Goal: Task Accomplishment & Management: Use online tool/utility

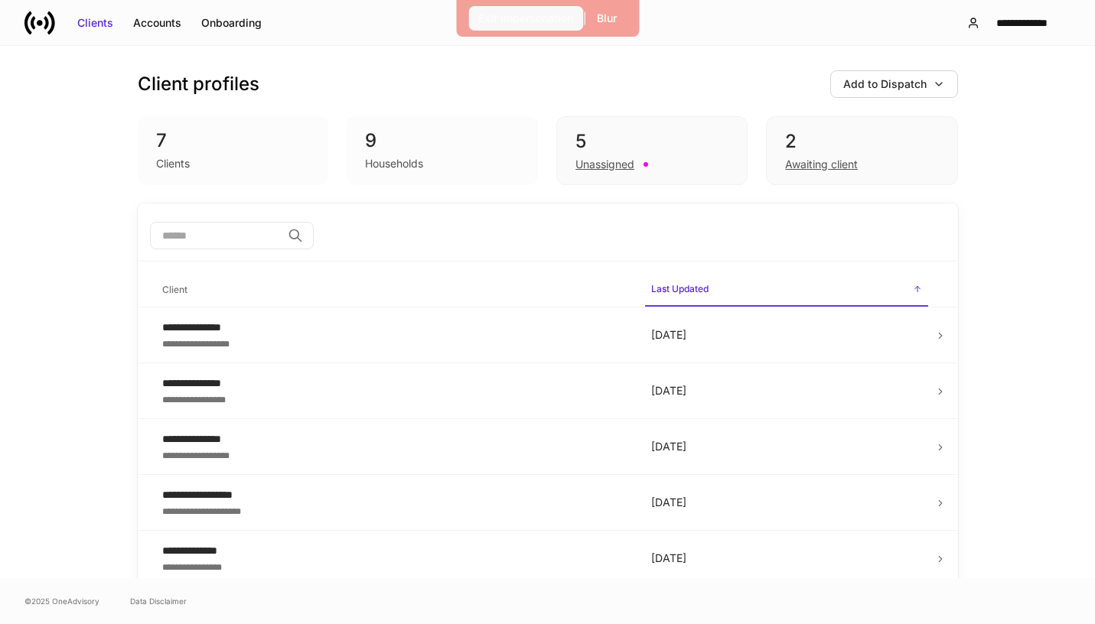
click at [545, 15] on div "Exit Impersonation" at bounding box center [525, 18] width 95 height 15
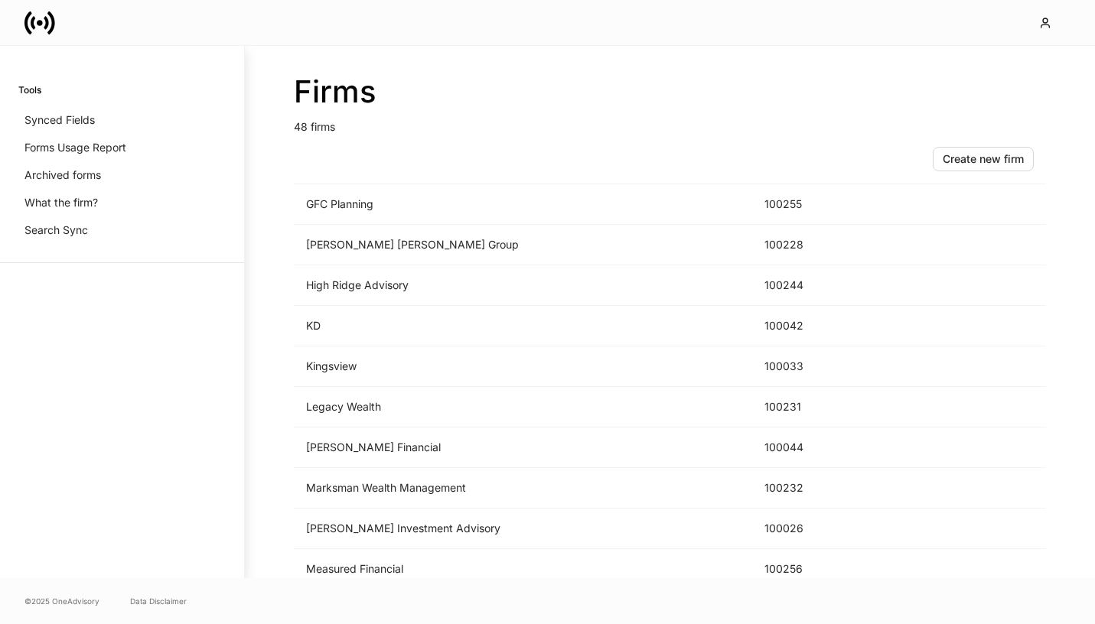
scroll to position [1606, 0]
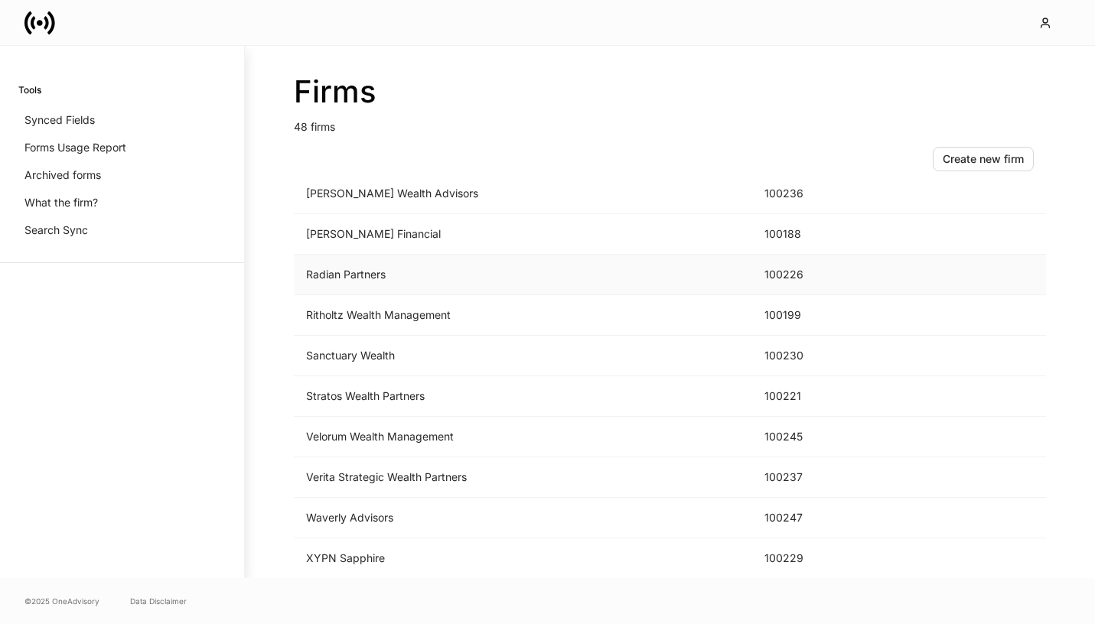
click at [350, 269] on td "Radian Partners" at bounding box center [523, 275] width 458 height 41
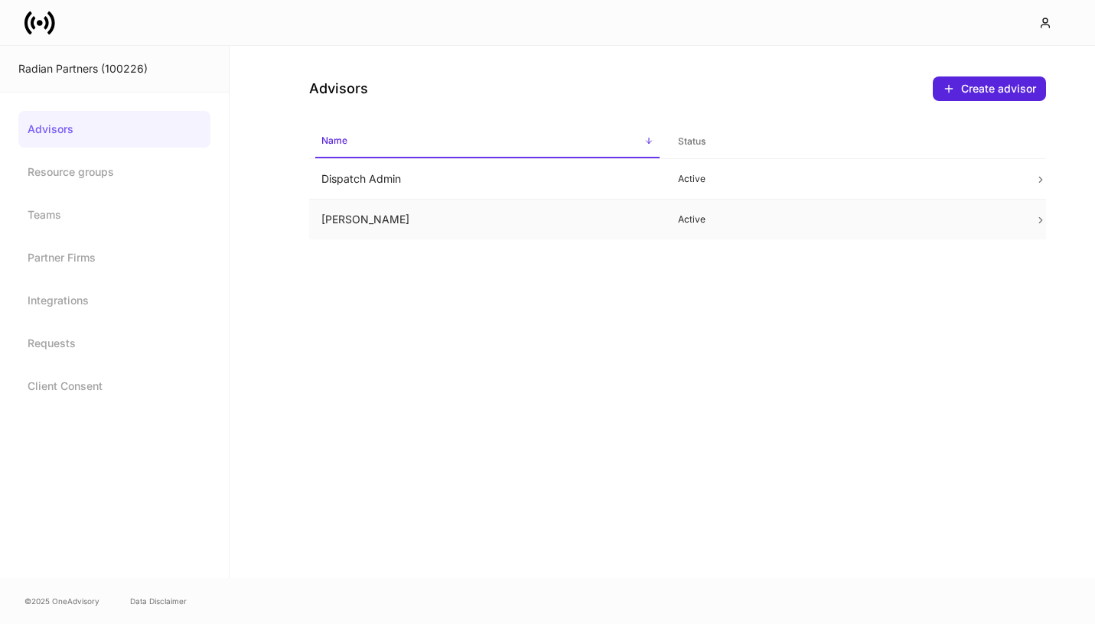
click at [623, 227] on td "Kyle Harrison" at bounding box center [487, 220] width 356 height 41
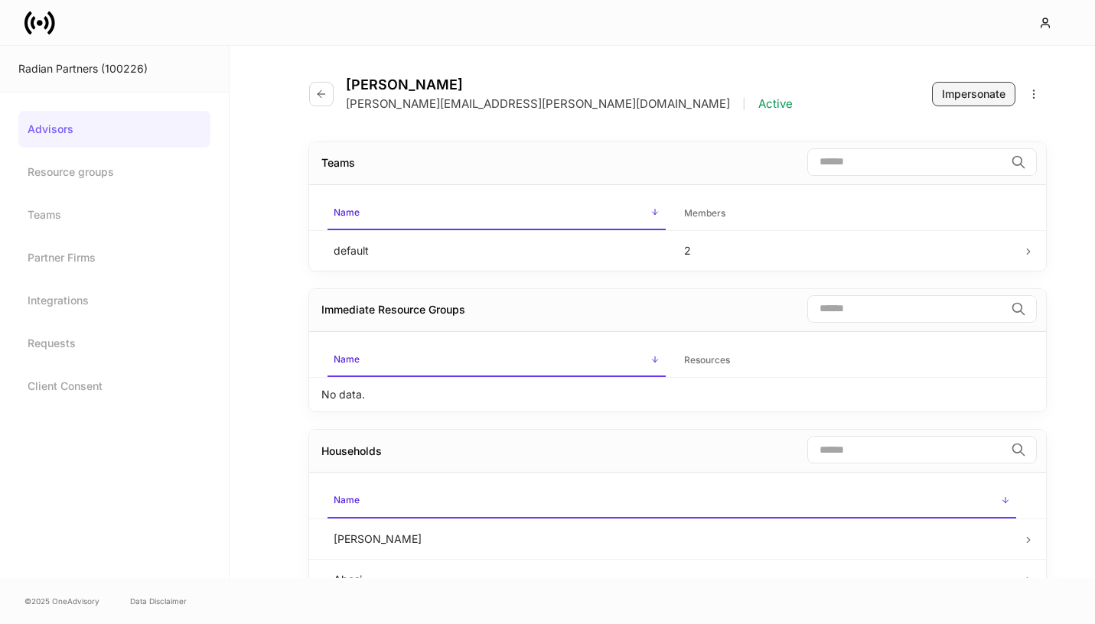
click at [994, 86] on div "Impersonate" at bounding box center [973, 93] width 63 height 15
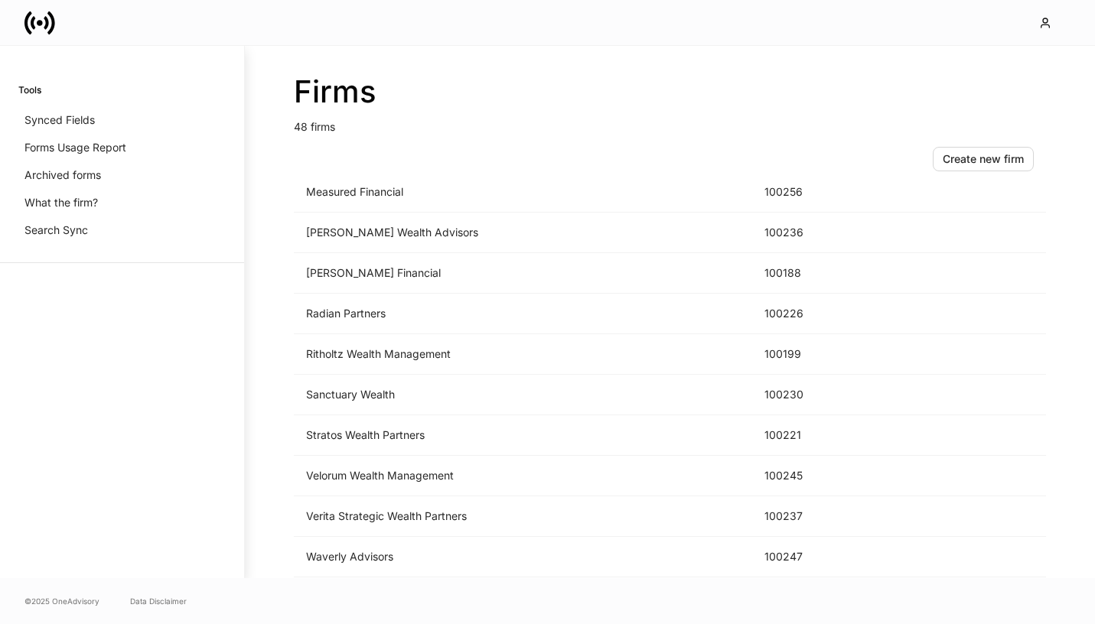
scroll to position [1606, 0]
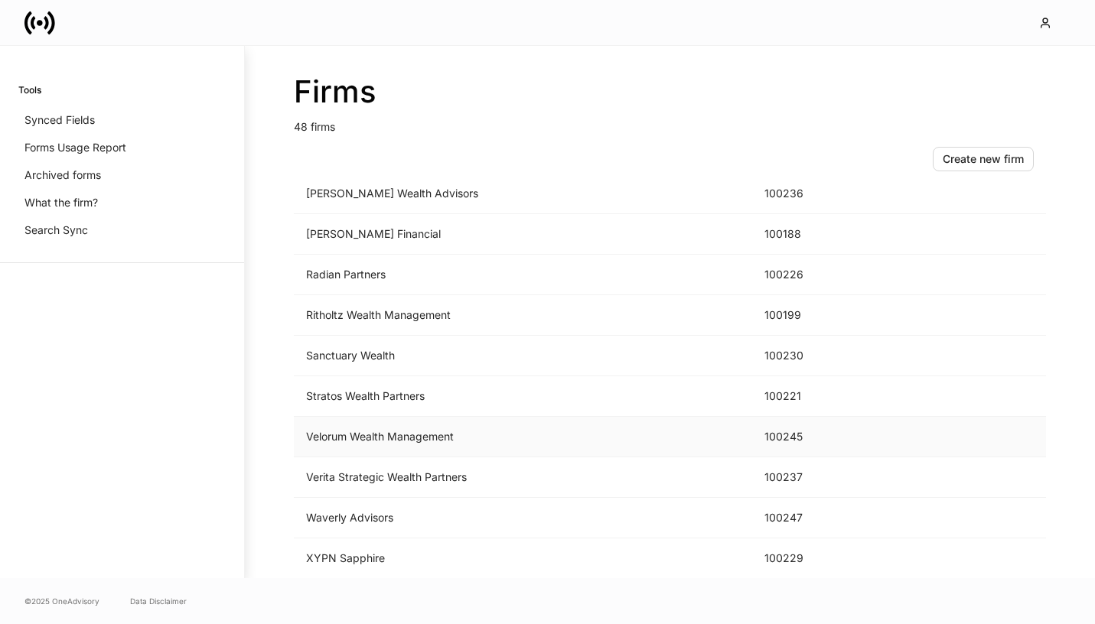
click at [399, 431] on td "Velorum Wealth Management" at bounding box center [523, 437] width 458 height 41
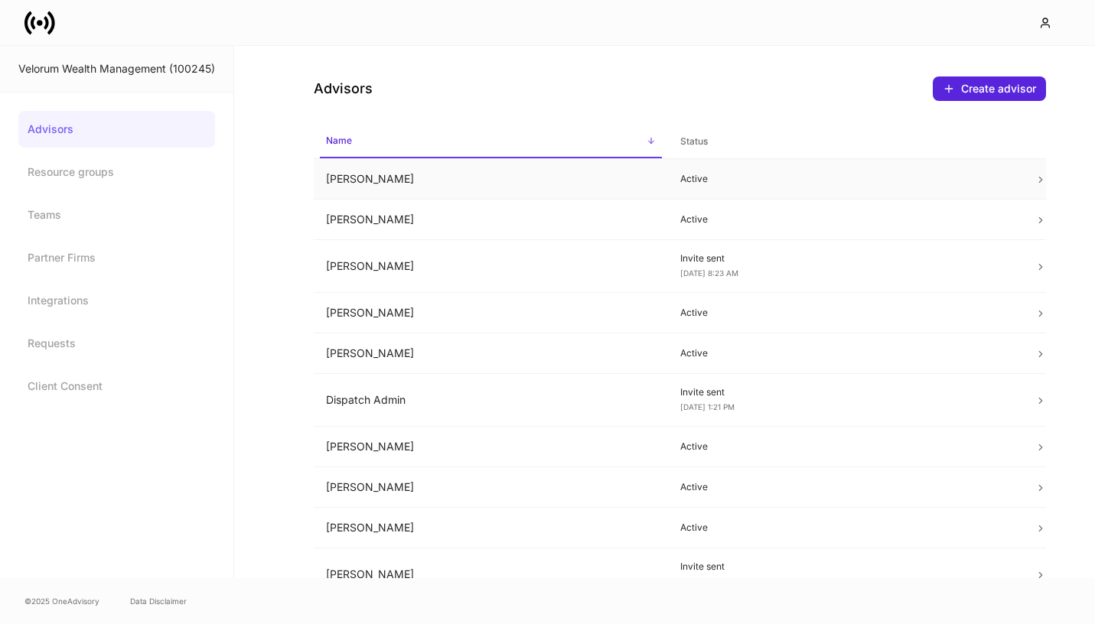
click at [657, 173] on td "Bernard Reed" at bounding box center [491, 179] width 354 height 41
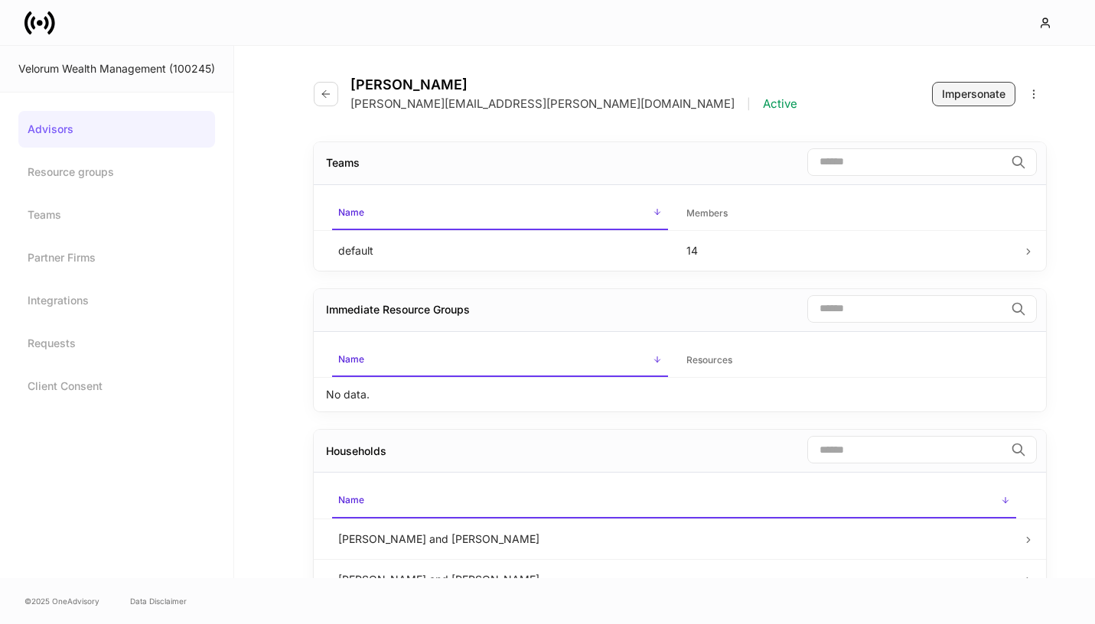
click at [948, 94] on div "Impersonate" at bounding box center [973, 93] width 63 height 15
